Goal: Transaction & Acquisition: Purchase product/service

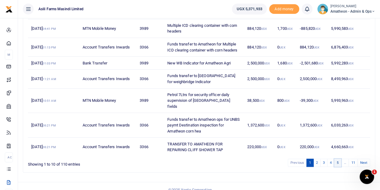
click at [340, 158] on link "5" at bounding box center [337, 162] width 7 height 8
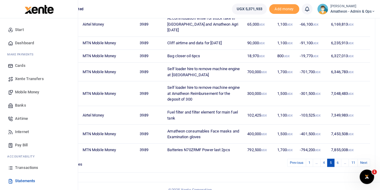
click at [16, 168] on span "Transactions" at bounding box center [26, 168] width 23 height 6
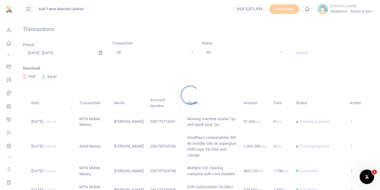
scroll to position [167, 0]
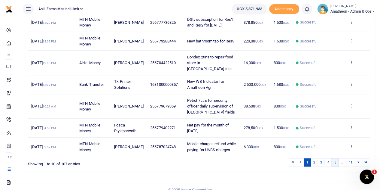
click at [336, 158] on link "5" at bounding box center [335, 162] width 7 height 8
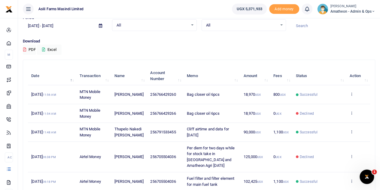
scroll to position [17, 0]
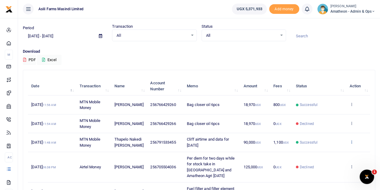
click at [351, 144] on icon at bounding box center [352, 142] width 4 height 4
click at [325, 157] on link "View details" at bounding box center [330, 157] width 48 height 8
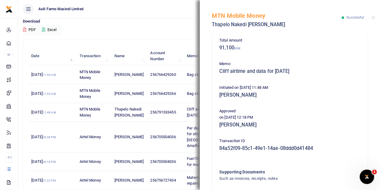
scroll to position [69, 0]
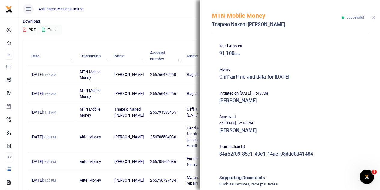
click at [373, 17] on button "Close" at bounding box center [374, 18] width 4 height 4
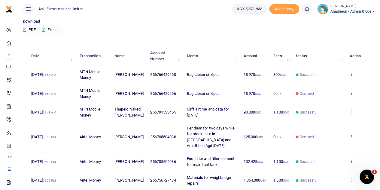
click at [352, 73] on icon at bounding box center [352, 74] width 4 height 4
click at [164, 103] on td "256791533455" at bounding box center [165, 112] width 37 height 19
click at [350, 114] on icon at bounding box center [352, 111] width 4 height 4
click at [332, 126] on link "View details" at bounding box center [330, 127] width 48 height 8
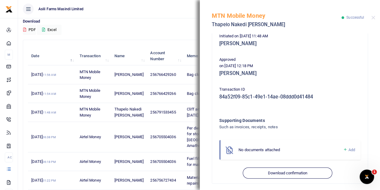
scroll to position [130, 0]
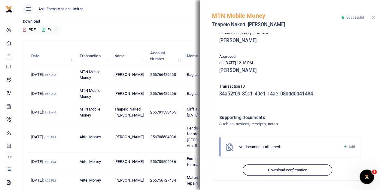
click at [373, 17] on button "Close" at bounding box center [374, 18] width 4 height 4
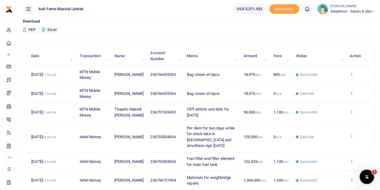
click at [352, 114] on icon at bounding box center [352, 111] width 4 height 4
click at [326, 127] on link "View details" at bounding box center [330, 127] width 48 height 8
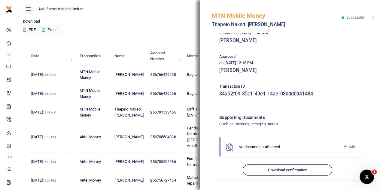
click at [349, 145] on span "Add" at bounding box center [352, 146] width 7 height 5
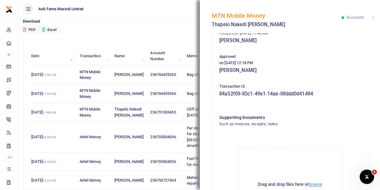
click at [313, 186] on button "browse" at bounding box center [316, 184] width 14 height 5
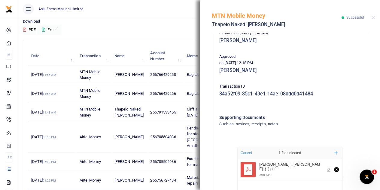
scroll to position [197, 0]
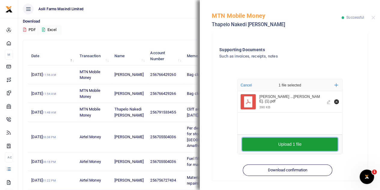
click at [284, 142] on button "Upload 1 file" at bounding box center [290, 143] width 96 height 13
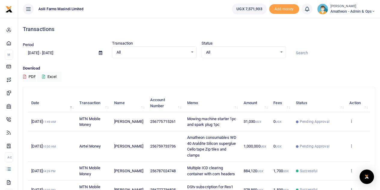
scroll to position [167, 0]
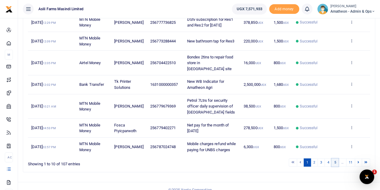
click at [335, 158] on link "5" at bounding box center [335, 162] width 7 height 8
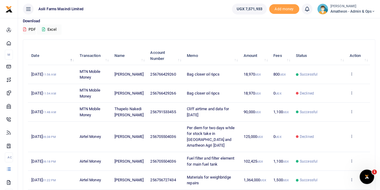
scroll to position [47, 0]
click at [352, 73] on icon at bounding box center [352, 74] width 4 height 4
click at [325, 83] on link "View details" at bounding box center [330, 84] width 48 height 8
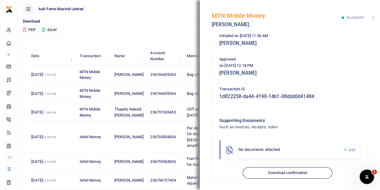
scroll to position [153, 0]
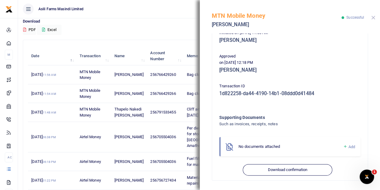
click at [373, 18] on button "Close" at bounding box center [374, 18] width 4 height 4
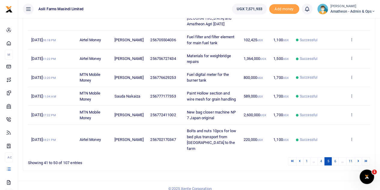
scroll to position [173, 0]
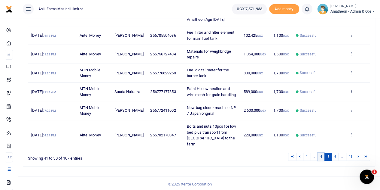
click at [323, 155] on link "4" at bounding box center [321, 156] width 7 height 8
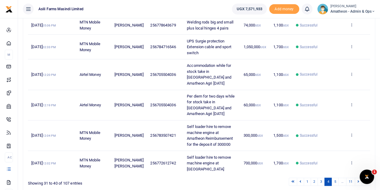
scroll to position [208, 0]
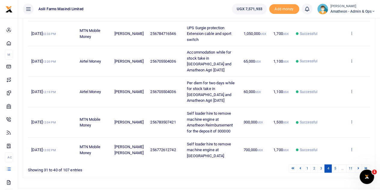
click at [351, 147] on icon at bounding box center [352, 149] width 4 height 4
click at [327, 122] on link "View details" at bounding box center [330, 126] width 48 height 8
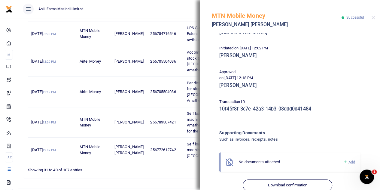
scroll to position [130, 0]
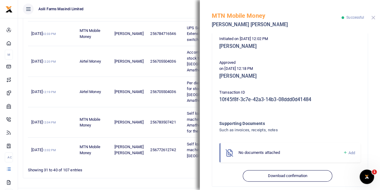
click at [373, 18] on button "Close" at bounding box center [374, 18] width 4 height 4
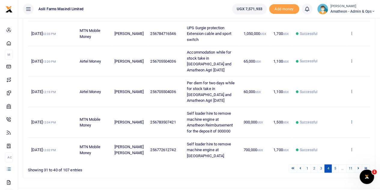
click at [351, 119] on icon at bounding box center [352, 121] width 4 height 4
click at [326, 118] on link "View details" at bounding box center [330, 119] width 48 height 8
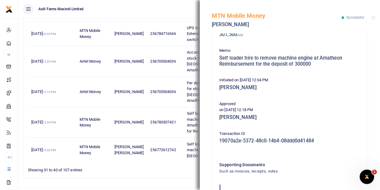
scroll to position [135, 0]
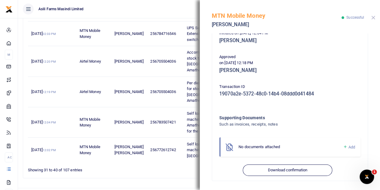
click at [373, 17] on button "Close" at bounding box center [374, 18] width 4 height 4
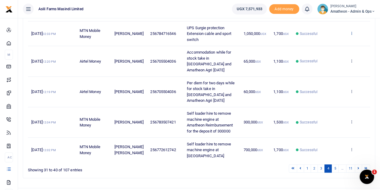
click at [352, 32] on icon at bounding box center [352, 33] width 4 height 4
click at [328, 43] on link "View details" at bounding box center [330, 43] width 48 height 8
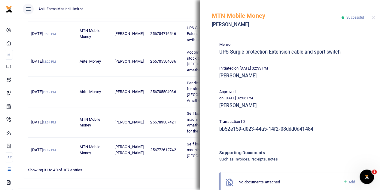
scroll to position [130, 0]
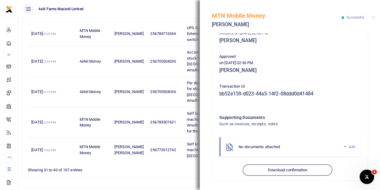
click at [165, 92] on td "256705504036" at bounding box center [165, 92] width 37 height 30
click at [374, 16] on button "Close" at bounding box center [374, 18] width 4 height 4
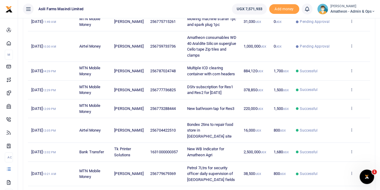
scroll to position [167, 0]
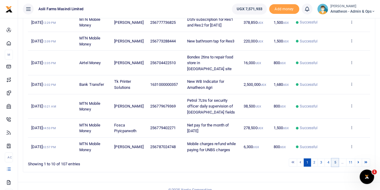
click at [336, 158] on link "5" at bounding box center [335, 162] width 7 height 8
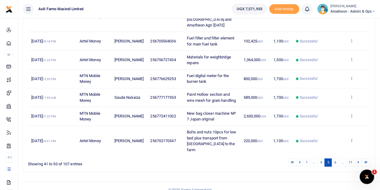
click at [351, 142] on icon at bounding box center [352, 140] width 4 height 4
click at [329, 119] on link "View details" at bounding box center [330, 120] width 48 height 8
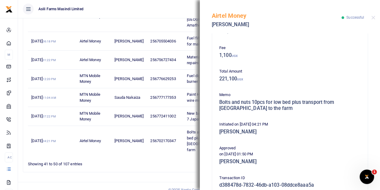
scroll to position [0, 0]
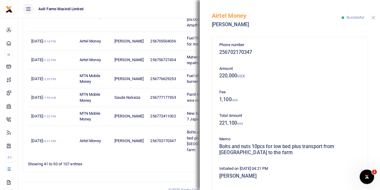
click at [372, 17] on button "Close" at bounding box center [374, 18] width 4 height 4
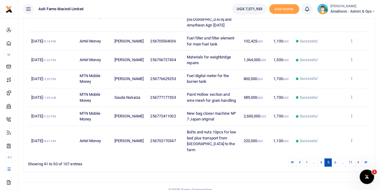
click at [351, 99] on icon at bounding box center [352, 97] width 4 height 4
click at [330, 114] on link "View details" at bounding box center [330, 112] width 48 height 8
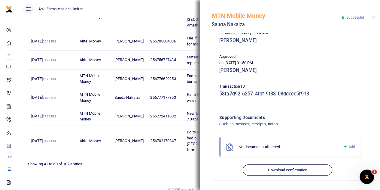
scroll to position [173, 0]
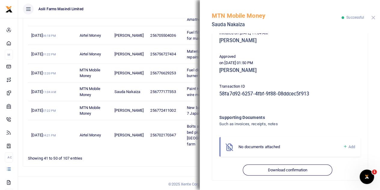
click at [373, 17] on button "Close" at bounding box center [374, 18] width 4 height 4
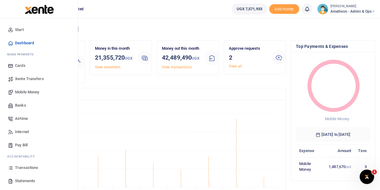
click at [18, 179] on span "Statements" at bounding box center [25, 181] width 20 height 6
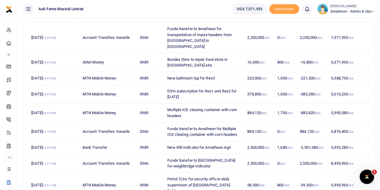
scroll to position [144, 0]
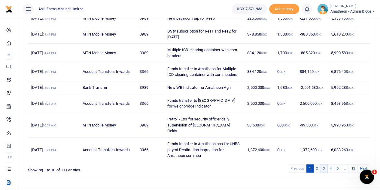
click at [325, 164] on link "3" at bounding box center [324, 168] width 7 height 8
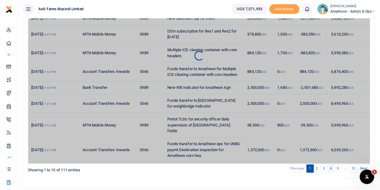
scroll to position [126, 0]
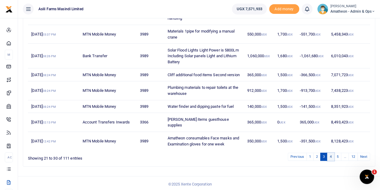
click at [331, 154] on link "4" at bounding box center [331, 156] width 7 height 8
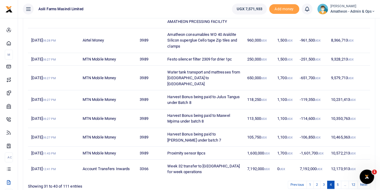
scroll to position [149, 0]
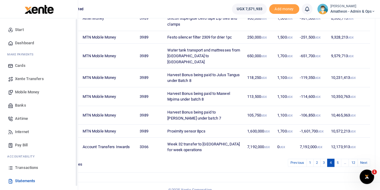
click at [11, 168] on icon at bounding box center [10, 167] width 5 height 5
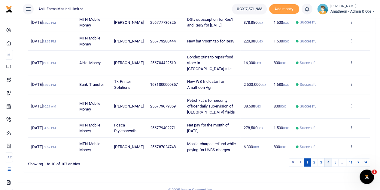
click at [330, 158] on link "4" at bounding box center [328, 162] width 7 height 8
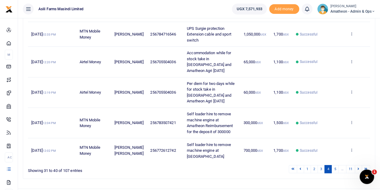
scroll to position [208, 0]
click at [351, 147] on icon at bounding box center [352, 149] width 4 height 4
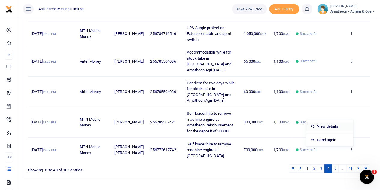
click at [324, 122] on link "View details" at bounding box center [330, 126] width 48 height 8
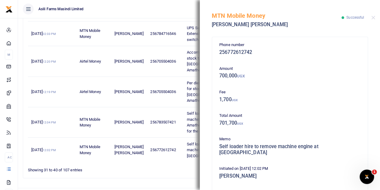
scroll to position [130, 0]
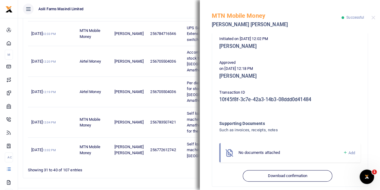
click at [150, 164] on div "Showing 31 to 40 of 107 entries" at bounding box center [98, 168] width 140 height 9
click at [372, 19] on button "Close" at bounding box center [374, 18] width 4 height 4
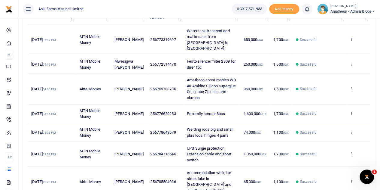
scroll to position [208, 0]
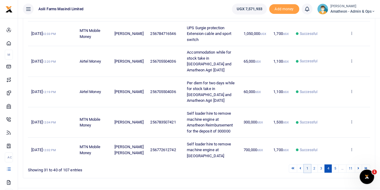
click at [310, 164] on link "1" at bounding box center [307, 168] width 7 height 8
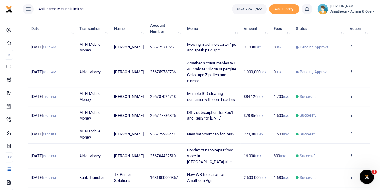
scroll to position [77, 0]
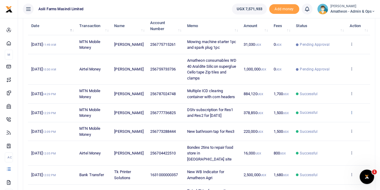
click at [352, 112] on icon at bounding box center [352, 112] width 4 height 4
click at [331, 119] on link "View details" at bounding box center [330, 122] width 48 height 8
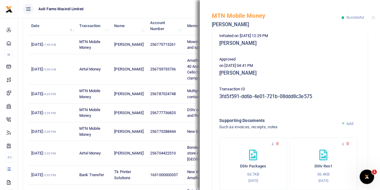
scroll to position [211, 0]
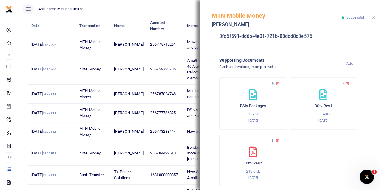
click at [374, 18] on button "Close" at bounding box center [374, 18] width 4 height 4
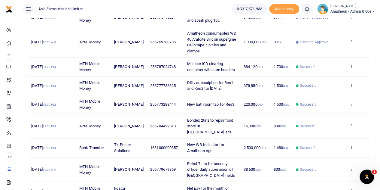
scroll to position [167, 0]
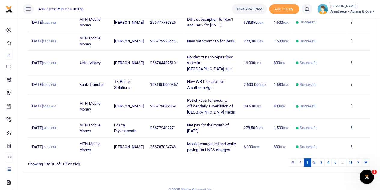
click at [352, 125] on icon at bounding box center [352, 127] width 4 height 4
click at [325, 131] on link "View details" at bounding box center [330, 131] width 48 height 8
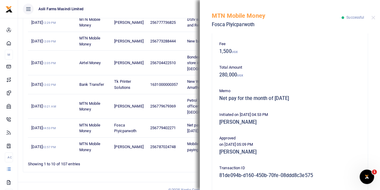
scroll to position [9, 0]
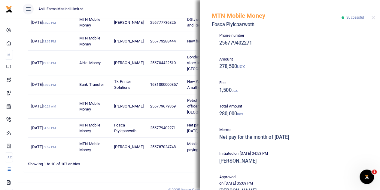
click at [159, 163] on div "Search: Date Transaction Name Account Number Memo Amount Fees Status Action 13t…" at bounding box center [199, 46] width 352 height 252
click at [372, 17] on button "Close" at bounding box center [374, 18] width 4 height 4
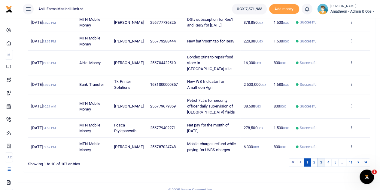
click at [321, 158] on link "3" at bounding box center [321, 162] width 7 height 8
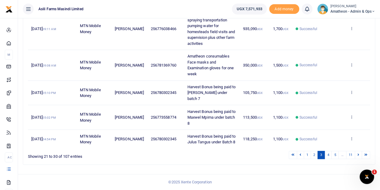
scroll to position [214, 0]
click at [352, 116] on icon at bounding box center [352, 117] width 4 height 4
click at [330, 134] on link "View details" at bounding box center [330, 138] width 48 height 8
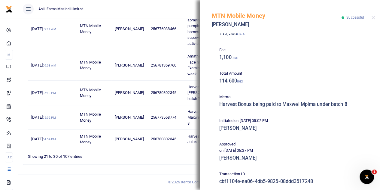
scroll to position [39, 0]
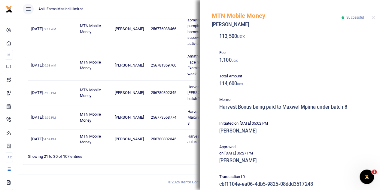
drag, startPoint x: 183, startPoint y: 159, endPoint x: 290, endPoint y: 84, distance: 130.9
click at [183, 158] on div "1 2 3 4 5 … 11" at bounding box center [271, 154] width 200 height 9
click at [374, 16] on button "Close" at bounding box center [374, 18] width 4 height 4
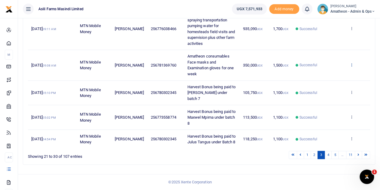
click at [352, 67] on icon at bounding box center [352, 65] width 4 height 4
click at [331, 88] on link "View details" at bounding box center [330, 92] width 48 height 8
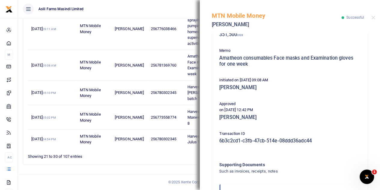
scroll to position [75, 0]
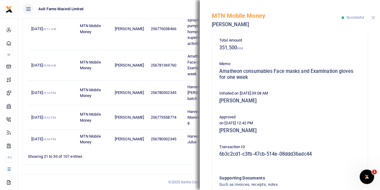
click at [372, 16] on button "Close" at bounding box center [374, 18] width 4 height 4
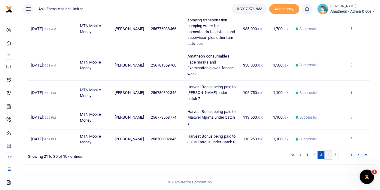
click at [330, 155] on link "4" at bounding box center [328, 155] width 7 height 8
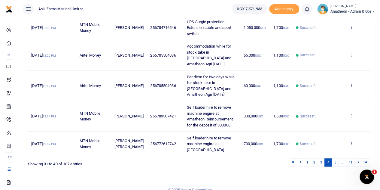
scroll to position [208, 0]
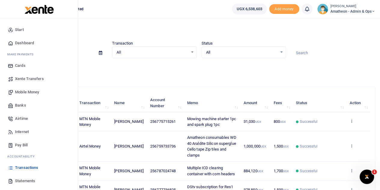
click at [18, 91] on span "Mobile Money" at bounding box center [27, 92] width 24 height 6
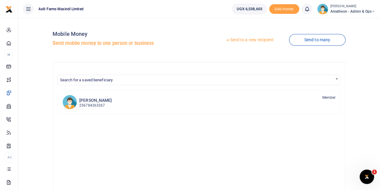
click at [242, 40] on link "Send to a new recipient" at bounding box center [250, 40] width 78 height 11
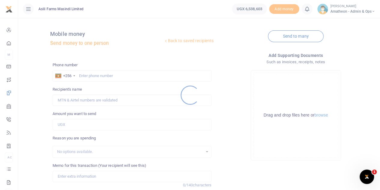
click at [89, 76] on div at bounding box center [190, 95] width 380 height 190
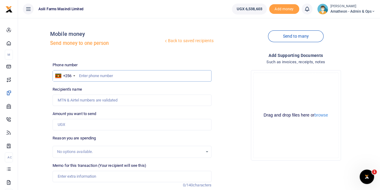
click at [108, 75] on input "text" at bounding box center [132, 75] width 159 height 11
paste input "788574961"
type input "788574961"
type input "Walter Okello"
type input "788574961"
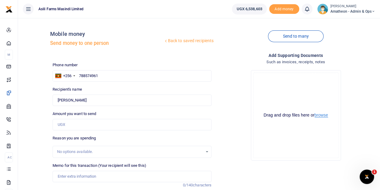
click at [323, 114] on button "browse" at bounding box center [322, 115] width 14 height 5
click at [321, 116] on button "browse" at bounding box center [322, 115] width 14 height 5
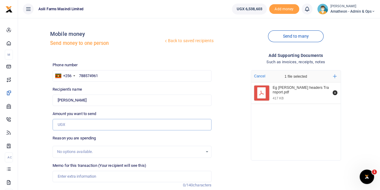
click at [79, 127] on input "Amount you want to send" at bounding box center [132, 124] width 159 height 11
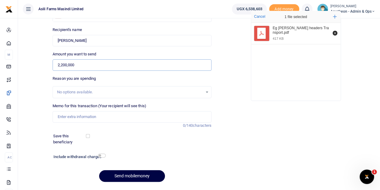
scroll to position [60, 0]
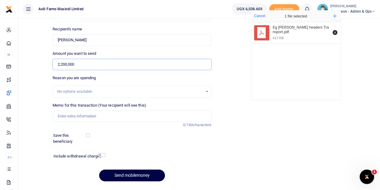
type input "2,200,000"
click at [86, 117] on input "Memo for this transaction (Your recipient will see this)" at bounding box center [132, 115] width 159 height 11
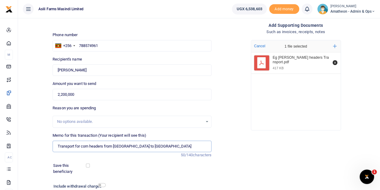
scroll to position [76, 0]
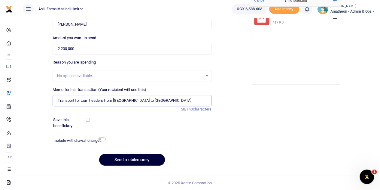
type input "Transport for corn headers from [GEOGRAPHIC_DATA] to [GEOGRAPHIC_DATA]"
click at [131, 158] on button "Send mobilemoney" at bounding box center [132, 160] width 66 height 12
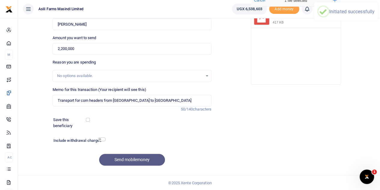
scroll to position [0, 0]
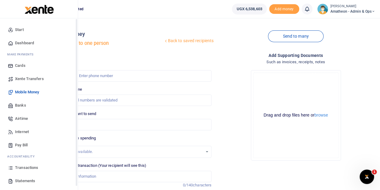
click at [15, 165] on link "Transactions" at bounding box center [39, 167] width 68 height 13
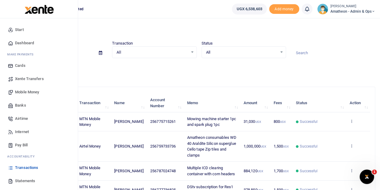
click at [23, 165] on span "Transactions" at bounding box center [26, 168] width 23 height 6
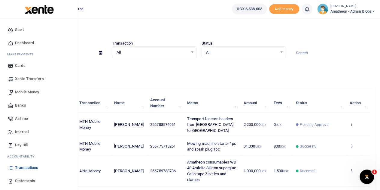
click at [17, 166] on span "Transactions" at bounding box center [26, 168] width 23 height 6
